Goal: Task Accomplishment & Management: Use online tool/utility

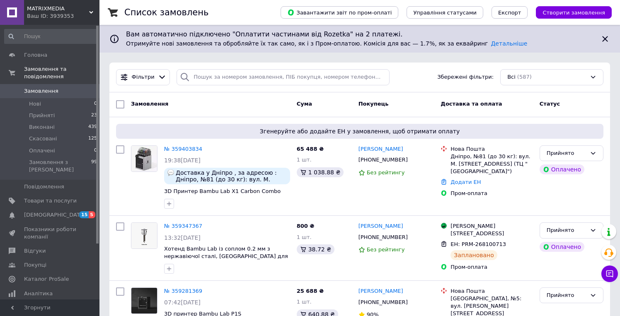
scroll to position [59, 0]
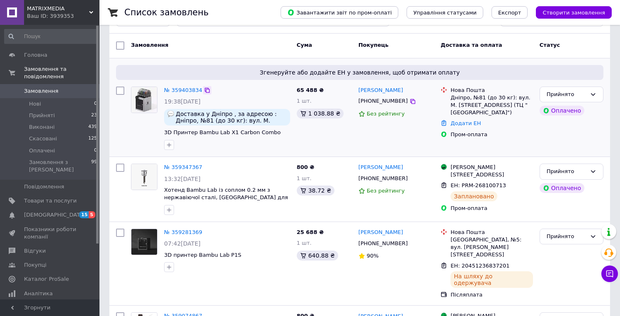
click at [208, 92] on icon at bounding box center [207, 90] width 7 height 7
click at [410, 101] on icon at bounding box center [413, 101] width 7 height 7
click at [469, 120] on link "Додати ЕН" at bounding box center [466, 123] width 30 height 6
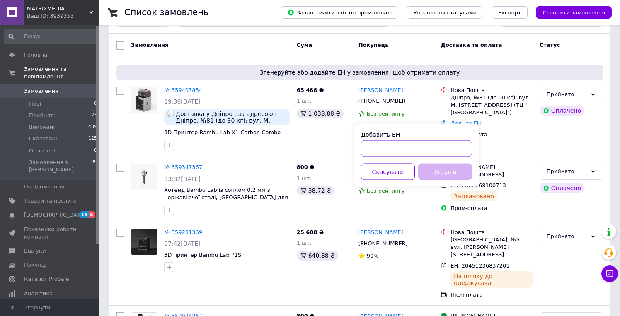
click at [441, 147] on input "Добавить ЕН" at bounding box center [416, 149] width 111 height 17
paste input "20451237580412"
type input "20451237580412"
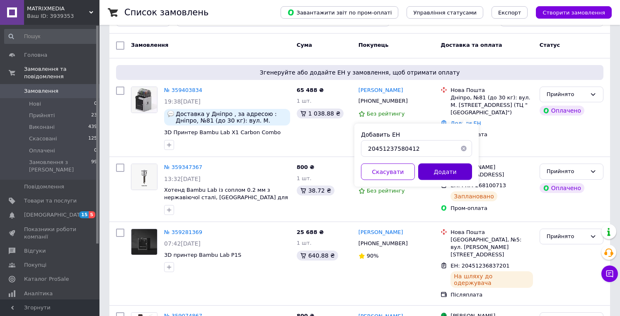
click at [442, 165] on button "Додати" at bounding box center [445, 172] width 54 height 17
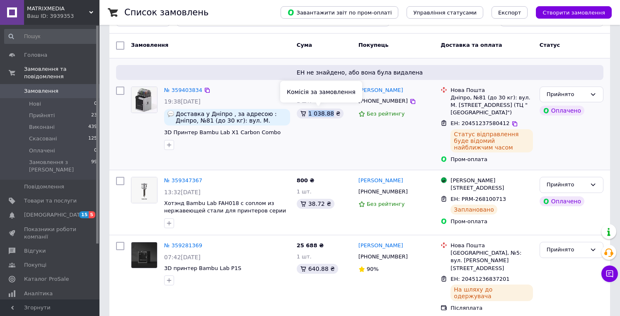
drag, startPoint x: 309, startPoint y: 113, endPoint x: 332, endPoint y: 112, distance: 22.4
click at [332, 112] on div "1 038.88 ₴" at bounding box center [320, 114] width 47 height 10
copy div "1 038.88"
click at [66, 56] on span "Головна" at bounding box center [50, 54] width 53 height 7
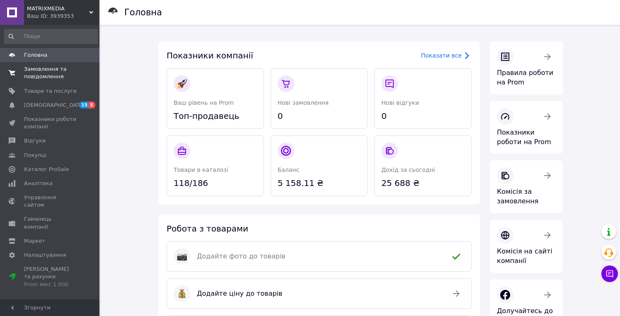
click at [68, 78] on span "Замовлення та повідомлення" at bounding box center [50, 73] width 53 height 15
